Goal: Information Seeking & Learning: Learn about a topic

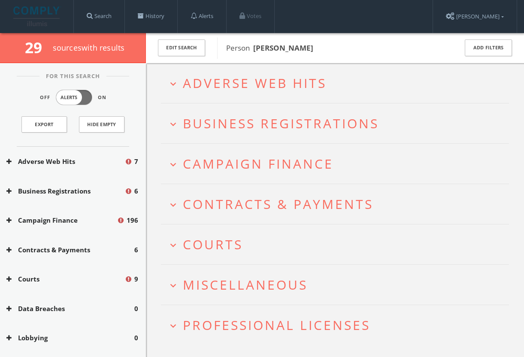
click at [333, 316] on h2 "expand_more Professional Licenses" at bounding box center [335, 325] width 348 height 40
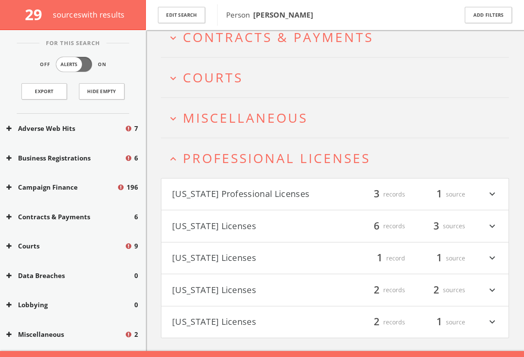
scroll to position [183, 0]
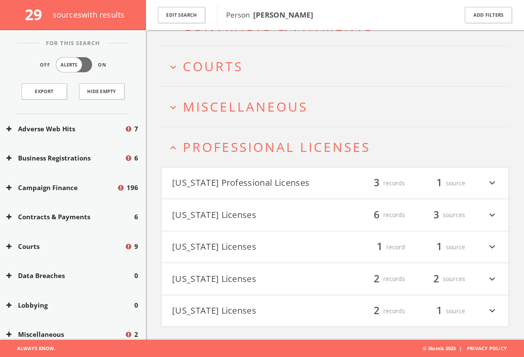
click at [289, 245] on button "[US_STATE] Licenses" at bounding box center [253, 247] width 163 height 15
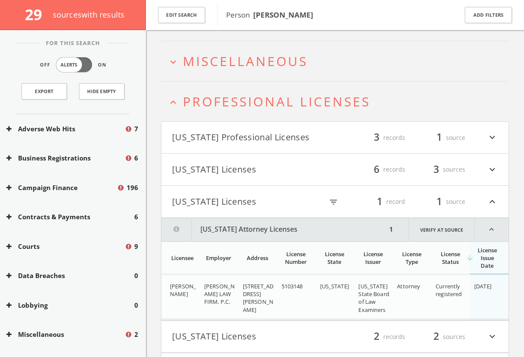
scroll to position [286, 0]
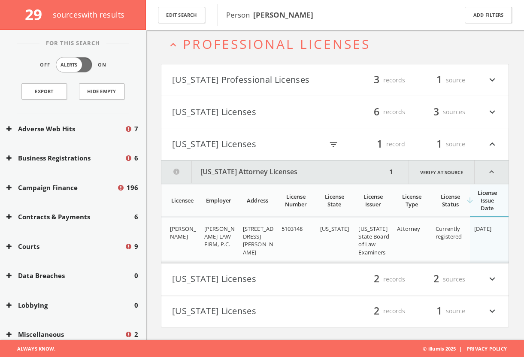
click at [259, 145] on button "[US_STATE] Licenses" at bounding box center [247, 144] width 151 height 15
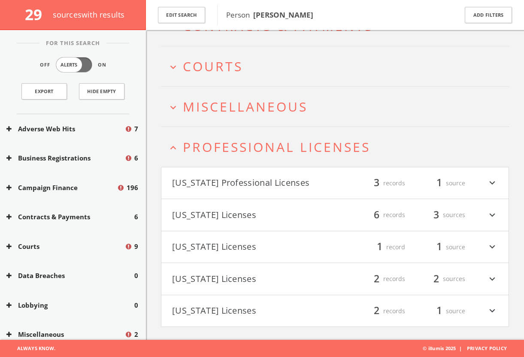
click at [273, 161] on h2 "expand_less Professional Licenses" at bounding box center [335, 147] width 348 height 40
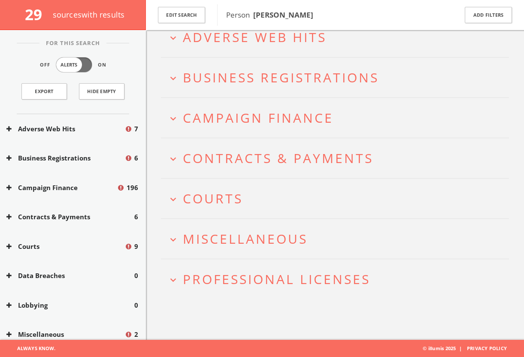
scroll to position [50, 0]
click at [288, 289] on h2 "expand_more Professional Licenses" at bounding box center [335, 280] width 348 height 40
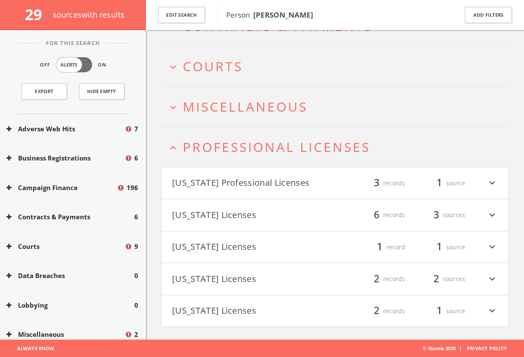
click at [303, 182] on button "[US_STATE] Professional Licenses" at bounding box center [253, 183] width 163 height 15
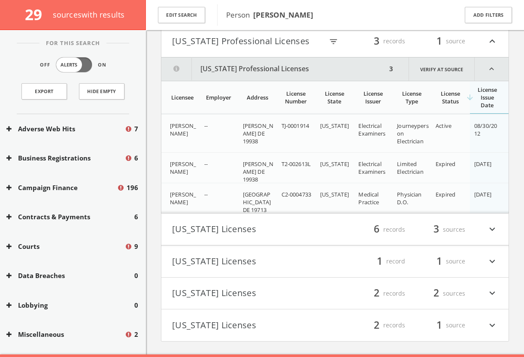
scroll to position [298, 0]
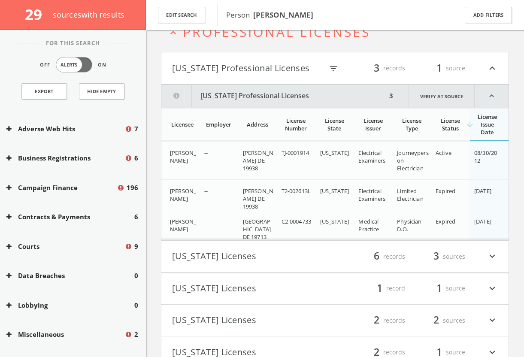
click at [272, 75] on h4 "[US_STATE] Professional Licenses filter_list 3 records 1 source expand_less" at bounding box center [335, 68] width 347 height 32
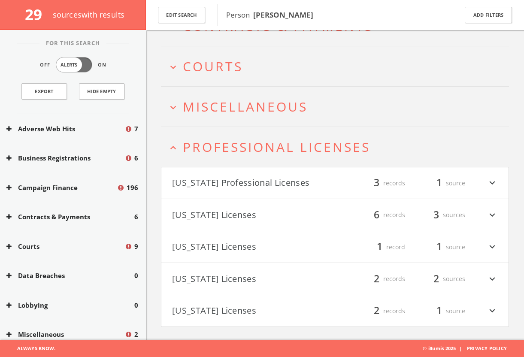
click at [279, 155] on h2 "expand_less Professional Licenses" at bounding box center [335, 147] width 348 height 40
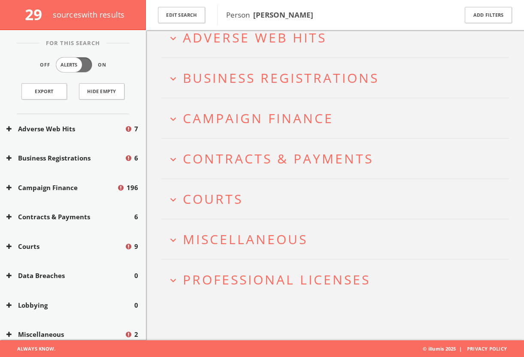
click at [280, 246] on span "Miscellaneous" at bounding box center [245, 240] width 125 height 18
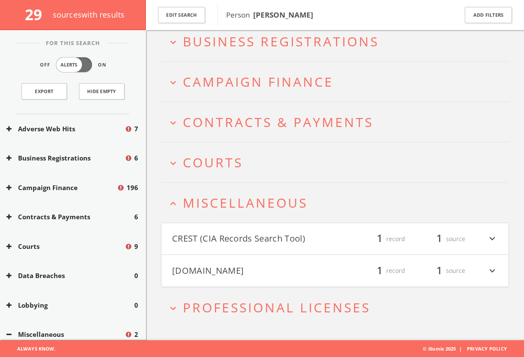
click at [287, 265] on button "[DOMAIN_NAME]" at bounding box center [253, 271] width 163 height 15
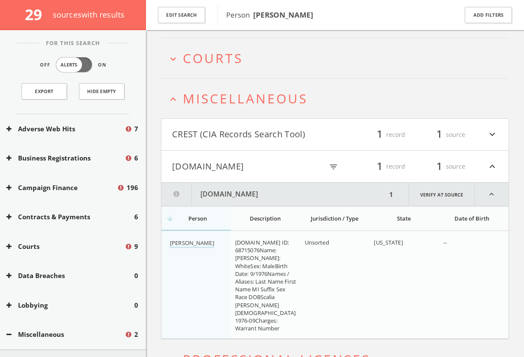
scroll to position [243, 0]
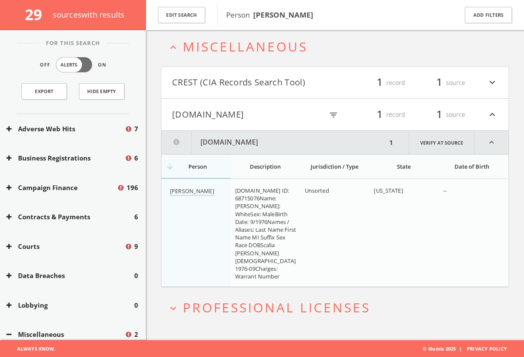
click at [279, 110] on button "[DOMAIN_NAME]" at bounding box center [247, 114] width 151 height 15
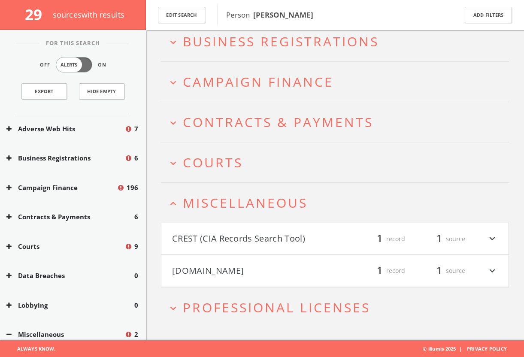
click at [283, 236] on button "CREST (CIA Records Search Tool)" at bounding box center [253, 239] width 163 height 15
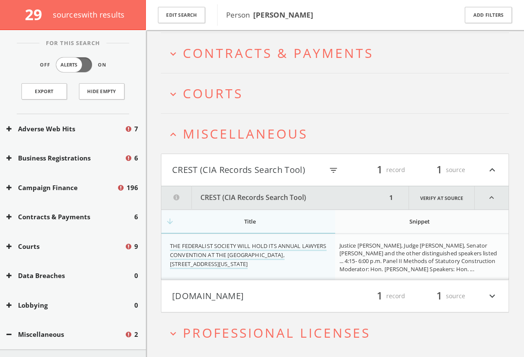
scroll to position [181, 0]
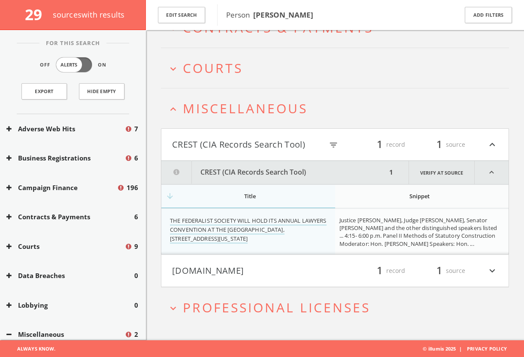
click at [295, 278] on h4 "[DOMAIN_NAME] filter_list 1 record 1 source expand_more" at bounding box center [335, 271] width 347 height 32
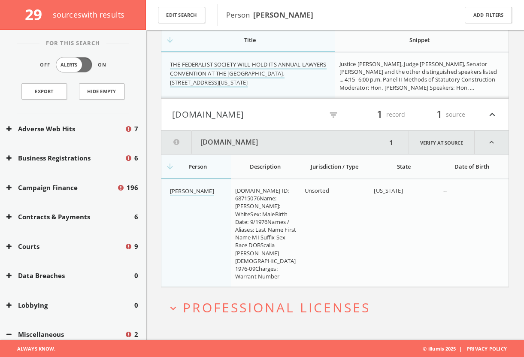
scroll to position [154, 0]
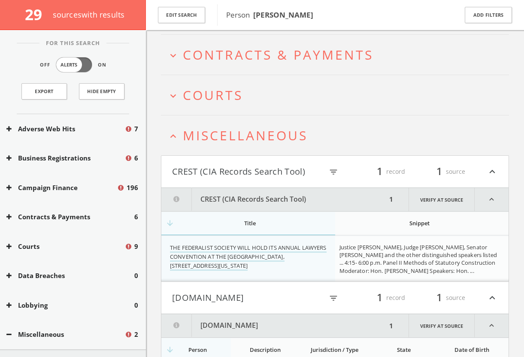
click at [257, 140] on span "Miscellaneous" at bounding box center [245, 136] width 125 height 18
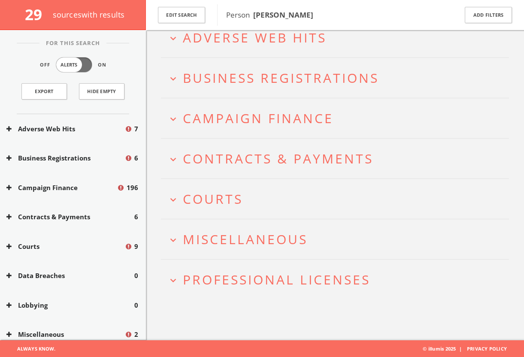
click at [261, 186] on h2 "expand_more Courts" at bounding box center [335, 199] width 348 height 40
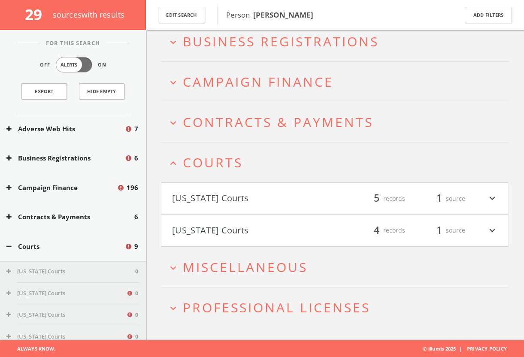
click at [265, 224] on button "[US_STATE] Courts" at bounding box center [253, 230] width 163 height 15
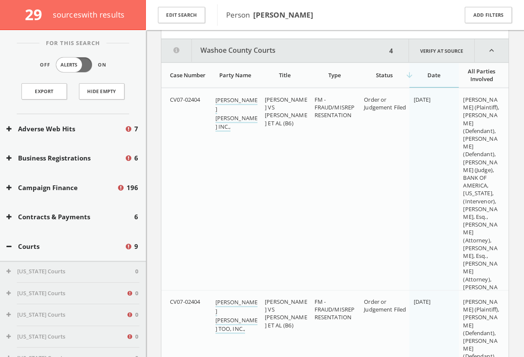
scroll to position [303, 0]
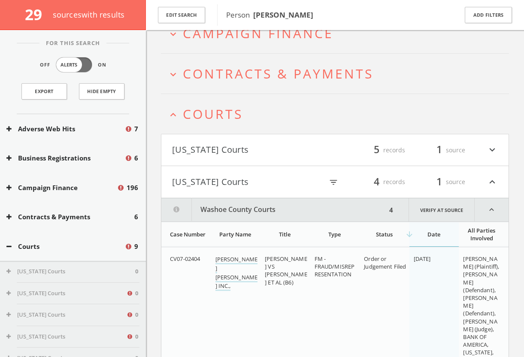
click at [242, 194] on h4 "[US_STATE] Courts filter_list 4 records 1 source expand_less" at bounding box center [335, 182] width 347 height 32
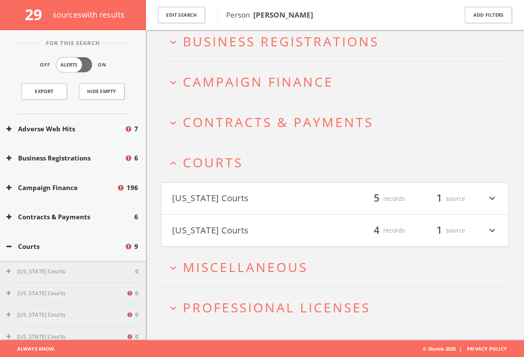
click at [259, 192] on button "[US_STATE] Courts" at bounding box center [253, 199] width 163 height 15
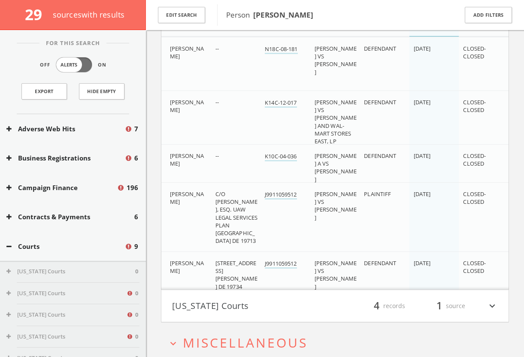
scroll to position [24, 0]
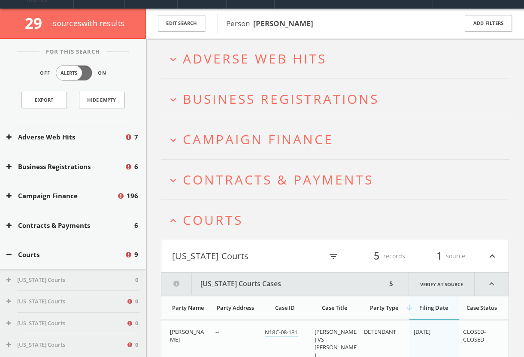
click at [256, 253] on button "[US_STATE] Courts" at bounding box center [247, 256] width 151 height 15
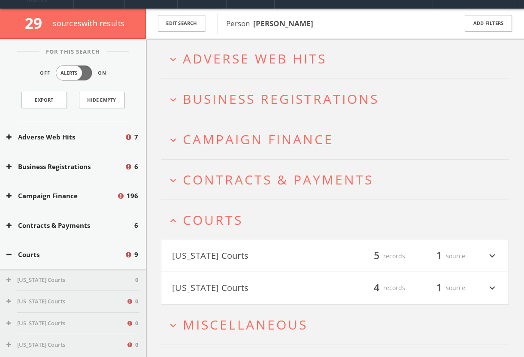
click at [235, 222] on span "Courts" at bounding box center [213, 220] width 60 height 18
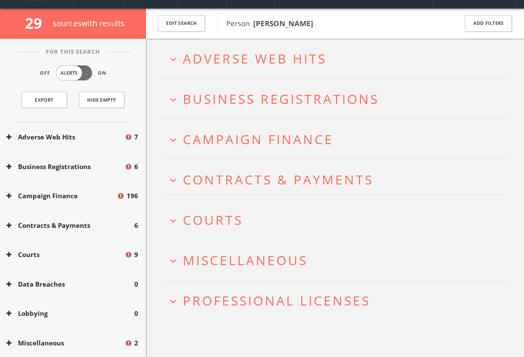
click at [253, 189] on h2 "expand_more Contracts & Payments" at bounding box center [335, 180] width 348 height 40
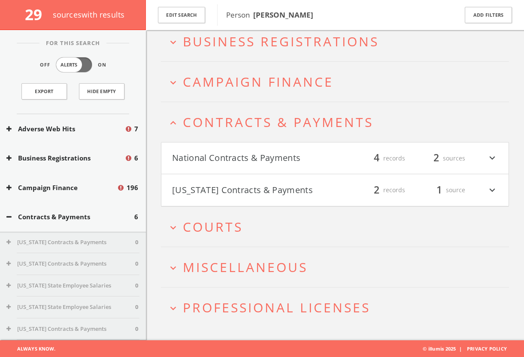
click at [262, 192] on button "[US_STATE] Contracts & Payments" at bounding box center [253, 190] width 163 height 15
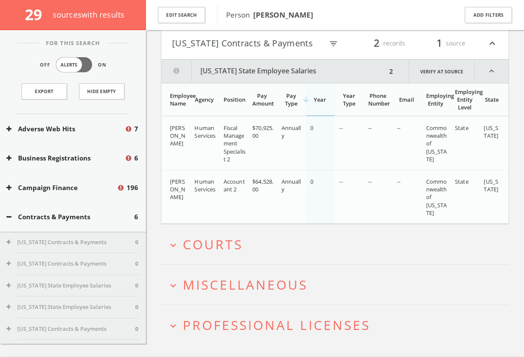
scroll to position [251, 0]
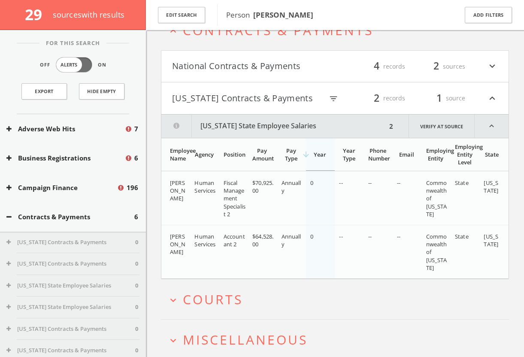
click at [256, 104] on button "[US_STATE] Contracts & Payments" at bounding box center [247, 98] width 151 height 15
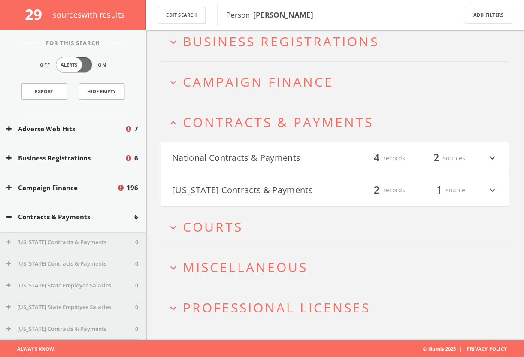
click at [285, 153] on button "National Contracts & Payments" at bounding box center [253, 158] width 163 height 15
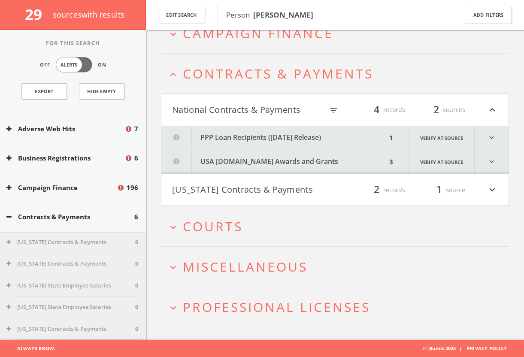
click at [286, 159] on button "USA [DOMAIN_NAME] Awards and Grants" at bounding box center [275, 162] width 226 height 24
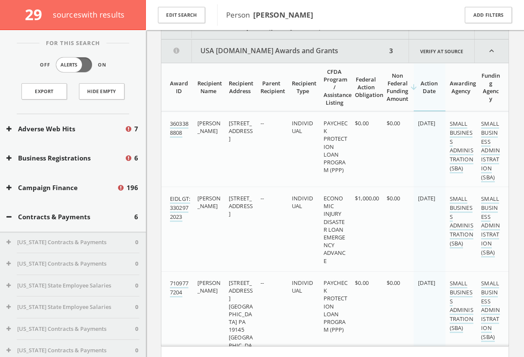
scroll to position [254, 0]
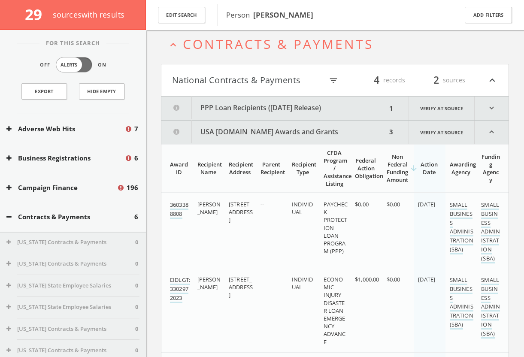
click at [277, 122] on button "USA [DOMAIN_NAME] Awards and Grants" at bounding box center [275, 132] width 226 height 23
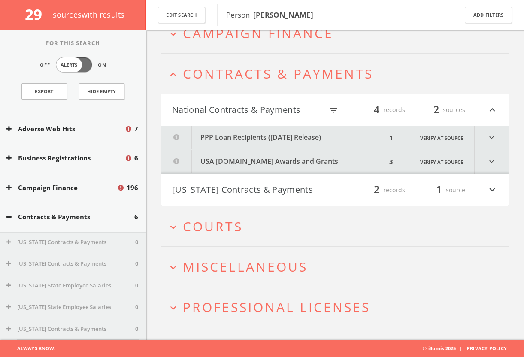
click at [280, 137] on button "PPP Loan Recipients ([DATE] Release)" at bounding box center [275, 138] width 226 height 24
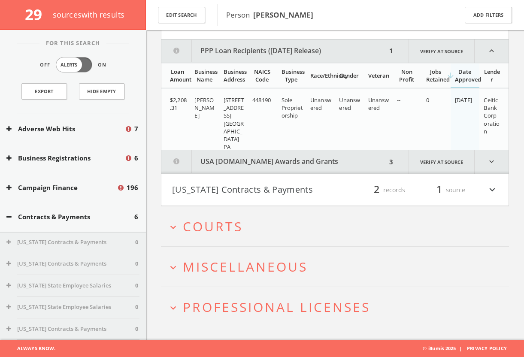
scroll to position [161, 0]
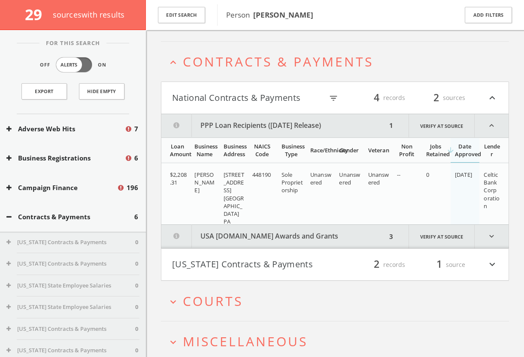
click at [273, 100] on button "National Contracts & Payments" at bounding box center [247, 98] width 151 height 15
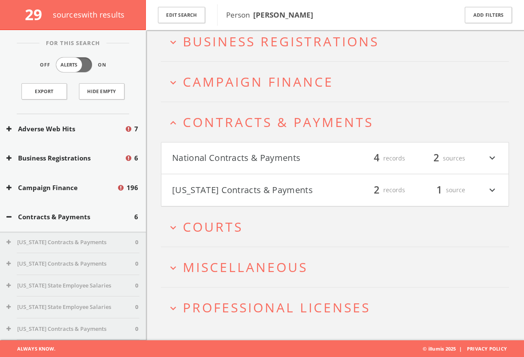
click at [280, 116] on span "Contracts & Payments" at bounding box center [278, 122] width 191 height 18
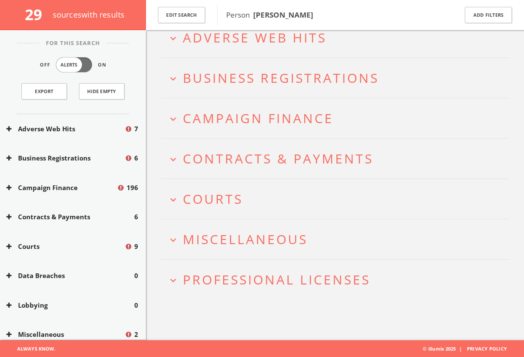
click at [283, 117] on span "Campaign Finance" at bounding box center [258, 119] width 151 height 18
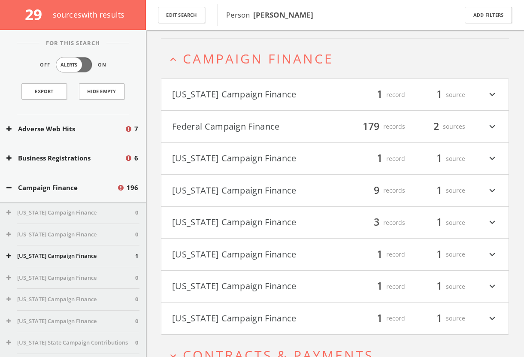
scroll to position [118, 0]
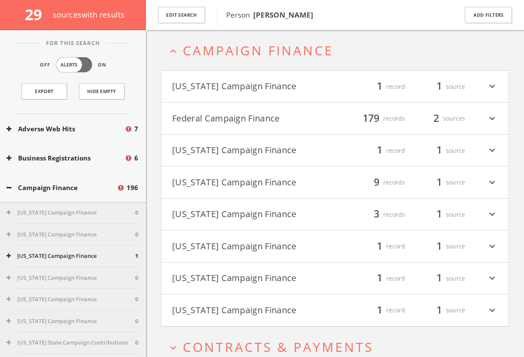
click at [259, 189] on button "[US_STATE] Campaign Finance" at bounding box center [253, 182] width 163 height 15
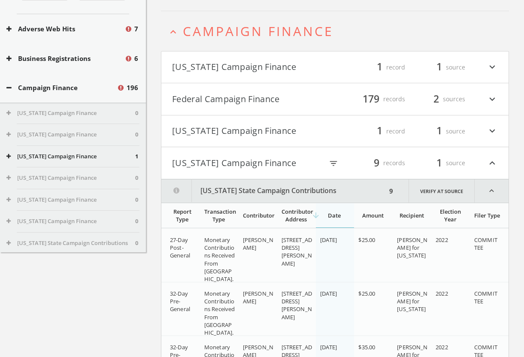
scroll to position [27, 0]
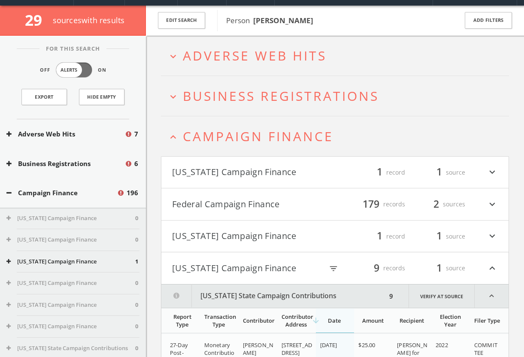
click at [256, 271] on button "[US_STATE] Campaign Finance" at bounding box center [247, 268] width 151 height 15
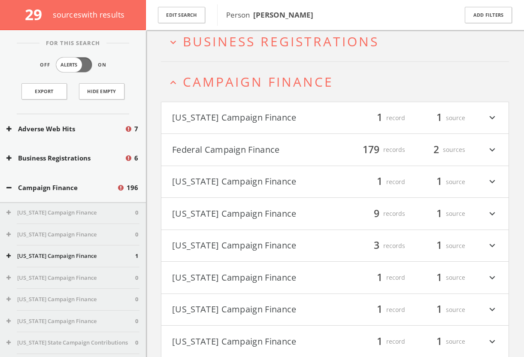
scroll to position [101, 0]
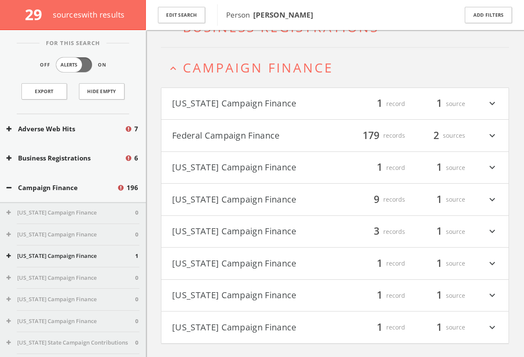
click at [272, 138] on button "Federal Campaign Finance" at bounding box center [253, 135] width 163 height 15
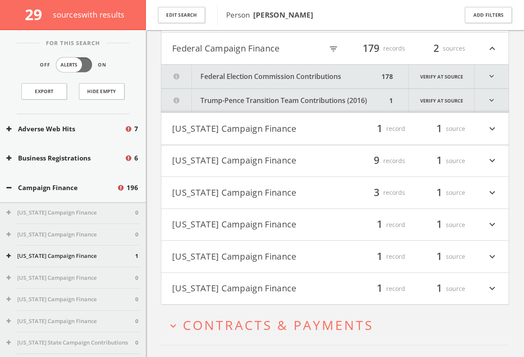
scroll to position [190, 0]
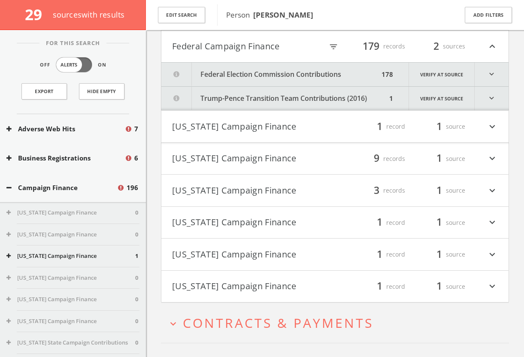
click at [281, 104] on button "Trump-Pence Transition Team Contributions (2016)" at bounding box center [275, 99] width 226 height 24
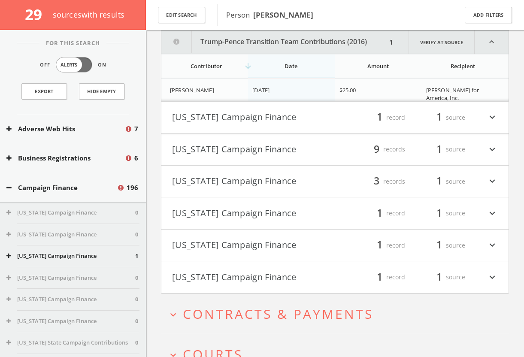
scroll to position [171, 0]
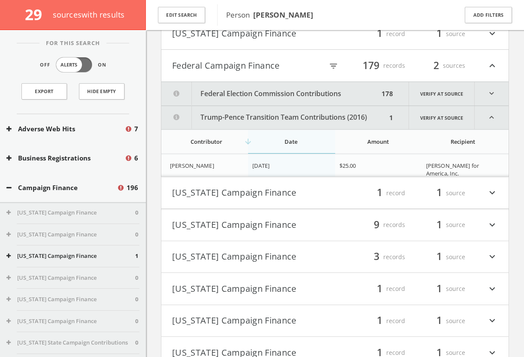
click at [278, 119] on button "Trump-Pence Transition Team Contributions (2016)" at bounding box center [275, 117] width 226 height 23
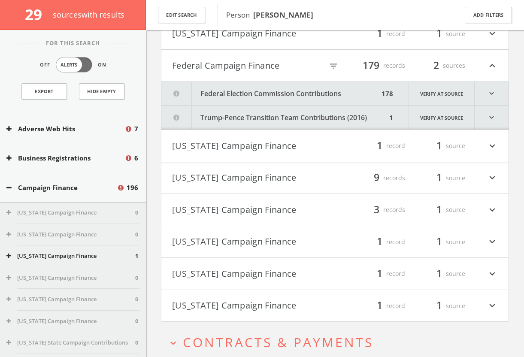
click at [274, 90] on button "Federal Election Commission Contributions" at bounding box center [271, 94] width 218 height 24
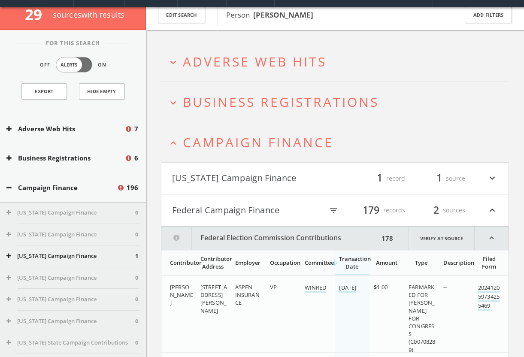
scroll to position [101, 0]
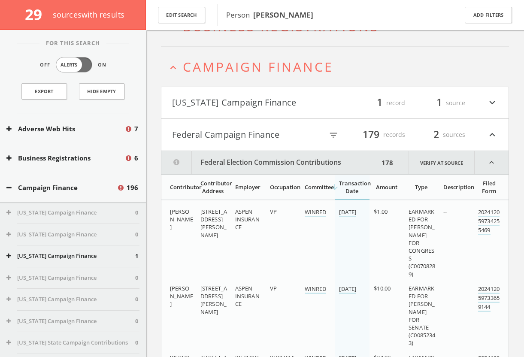
click at [271, 161] on button "Federal Election Commission Contributions" at bounding box center [271, 162] width 218 height 23
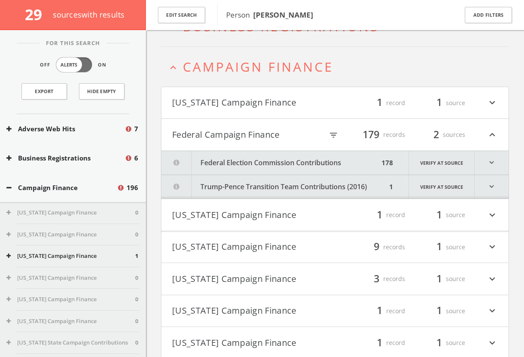
click at [262, 138] on button "Federal Campaign Finance" at bounding box center [247, 135] width 151 height 15
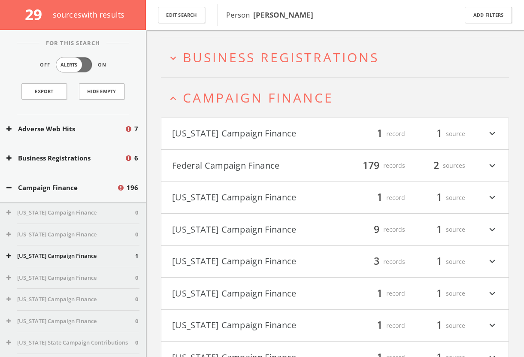
click at [291, 101] on span "Campaign Finance" at bounding box center [258, 98] width 151 height 18
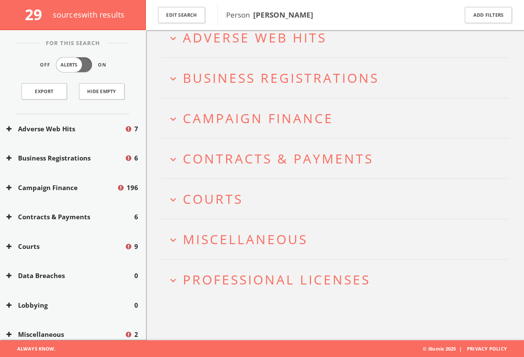
click at [302, 81] on span "Business Registrations" at bounding box center [281, 78] width 196 height 18
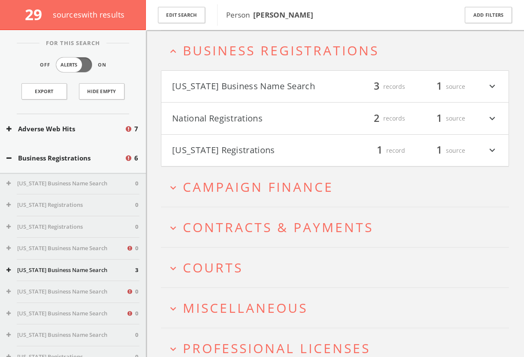
click at [302, 158] on h4 "[US_STATE] Registrations filter_list 1 record 1 source expand_more" at bounding box center [335, 151] width 347 height 32
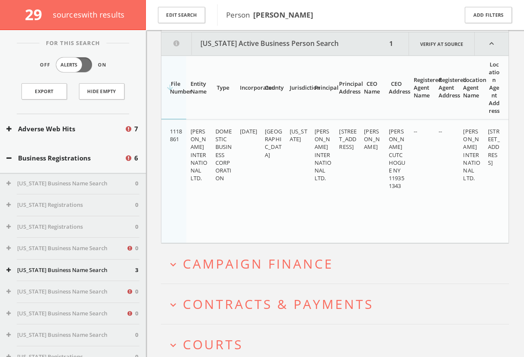
scroll to position [213, 0]
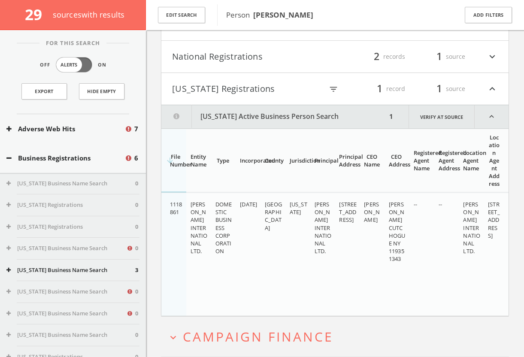
click at [241, 83] on button "[US_STATE] Registrations" at bounding box center [247, 89] width 151 height 15
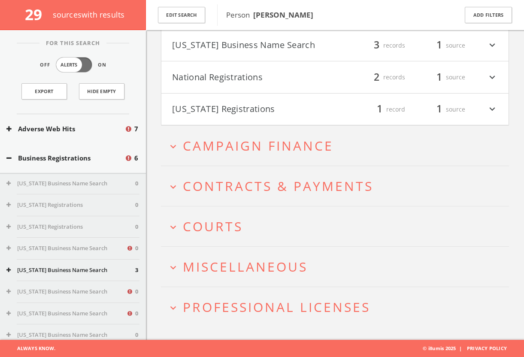
click at [244, 75] on button "National Registrations" at bounding box center [253, 77] width 163 height 15
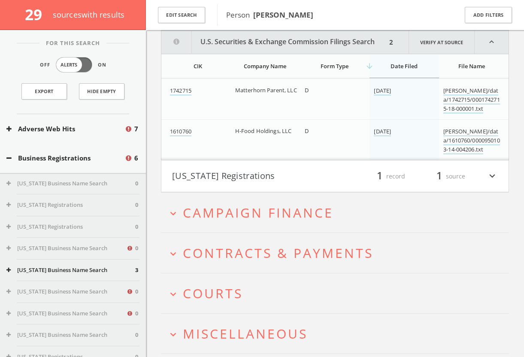
scroll to position [100, 0]
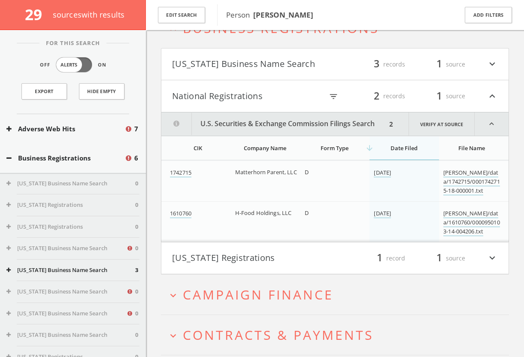
click at [256, 94] on button "National Registrations" at bounding box center [247, 96] width 151 height 15
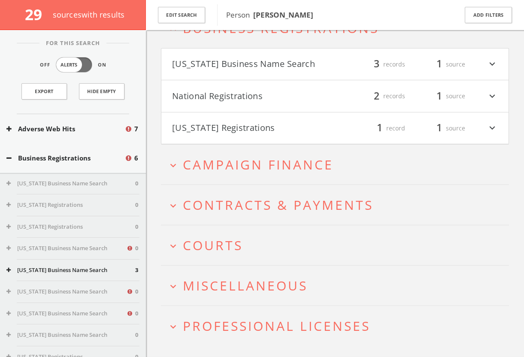
click at [256, 72] on h4 "[US_STATE] Business Name Search filter_list 3 records 1 source expand_more" at bounding box center [335, 65] width 347 height 32
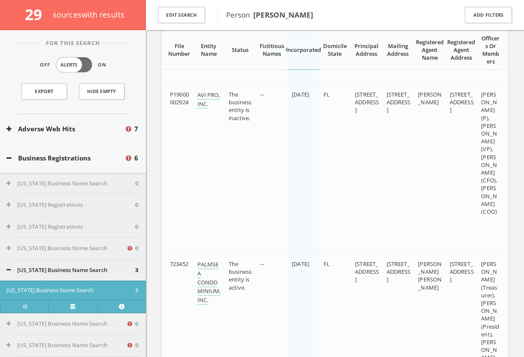
scroll to position [35, 0]
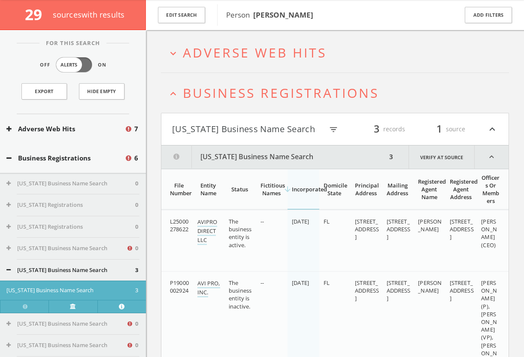
click at [280, 119] on h4 "[US_STATE] Business Name Search filter_list 3 records 1 source expand_less" at bounding box center [335, 129] width 347 height 32
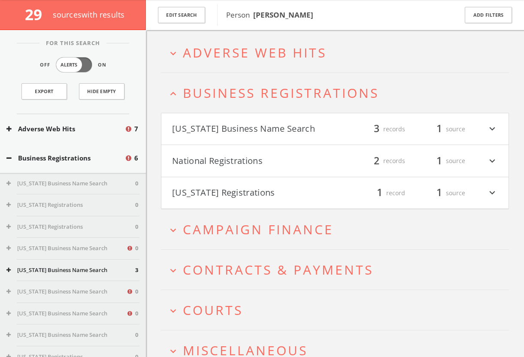
click at [276, 99] on span "Business Registrations" at bounding box center [281, 93] width 196 height 18
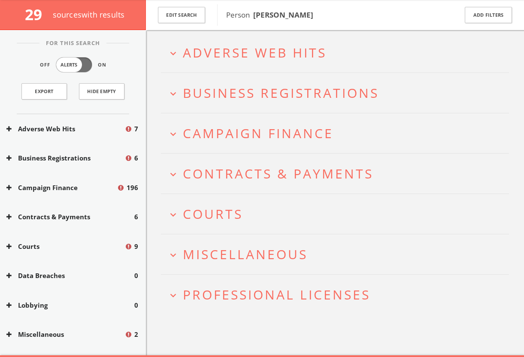
click at [272, 63] on h2 "expand_more Adverse Web Hits" at bounding box center [335, 53] width 348 height 40
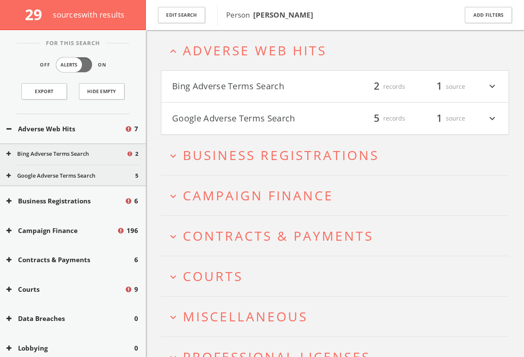
click at [287, 112] on button "Google Adverse Terms Search" at bounding box center [253, 118] width 163 height 15
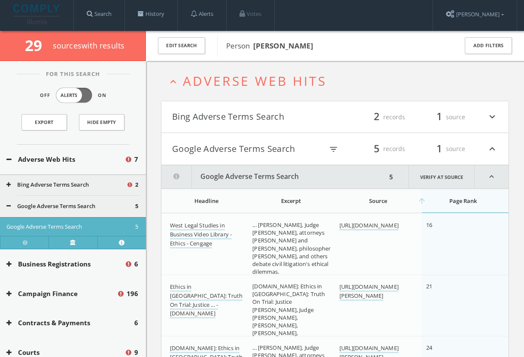
scroll to position [0, 0]
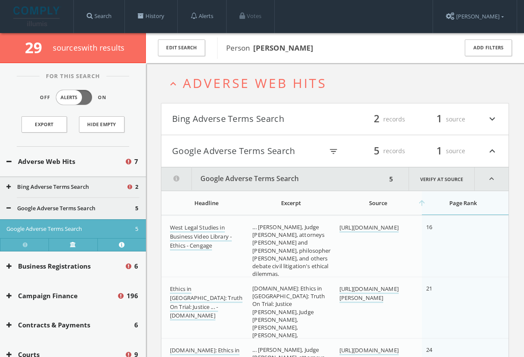
click at [271, 157] on button "Google Adverse Terms Search" at bounding box center [247, 151] width 151 height 15
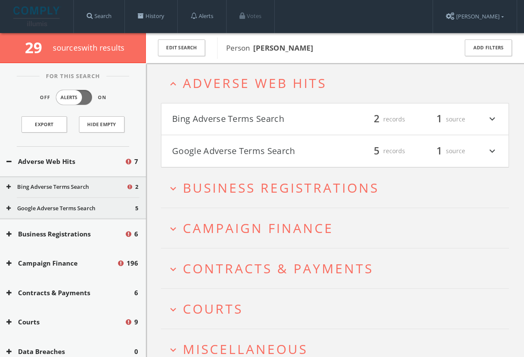
click at [265, 128] on h4 "Bing Adverse Terms Search filter_list 2 records 1 source expand_more" at bounding box center [335, 120] width 347 height 32
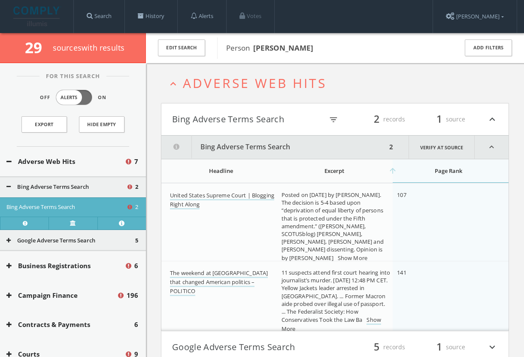
click at [262, 128] on h4 "Bing Adverse Terms Search filter_list 2 records 1 source expand_less" at bounding box center [335, 120] width 347 height 32
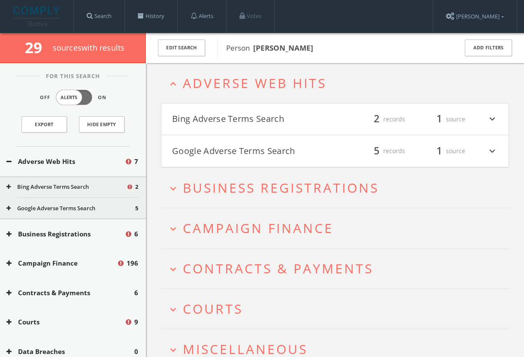
click at [259, 80] on span "Adverse Web Hits" at bounding box center [255, 83] width 144 height 18
